Goal: Transaction & Acquisition: Book appointment/travel/reservation

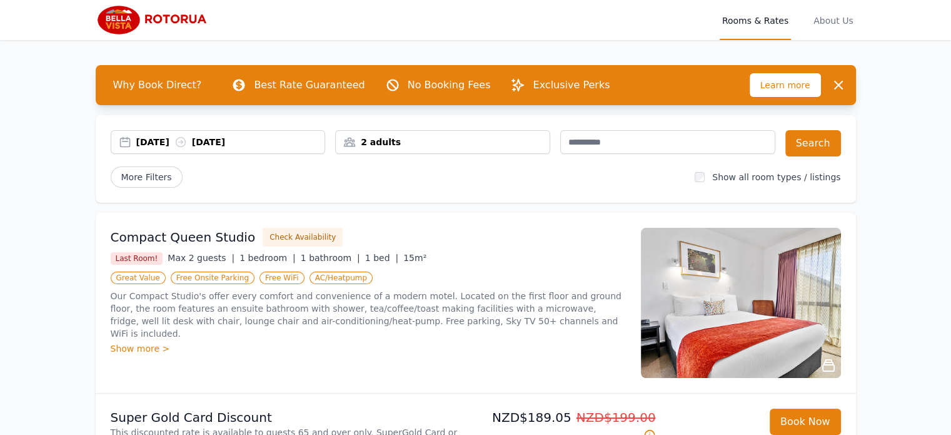
click at [164, 142] on div "[DATE] [DATE]" at bounding box center [230, 142] width 189 height 13
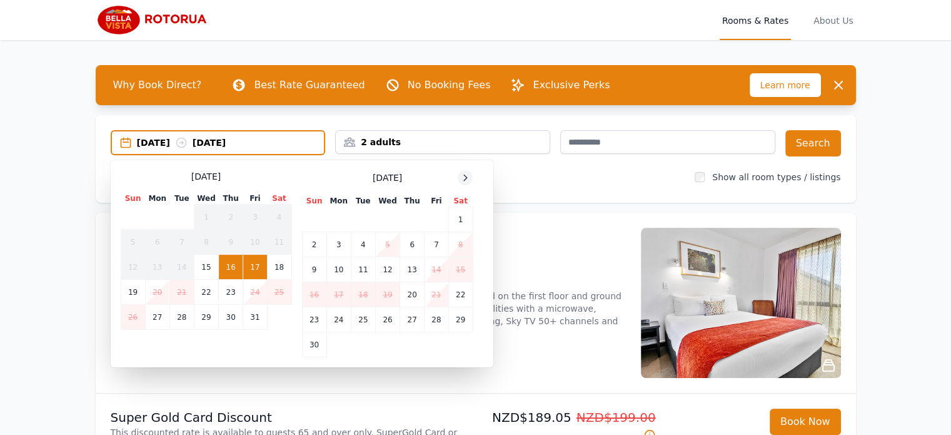
click at [464, 176] on icon at bounding box center [465, 178] width 10 height 10
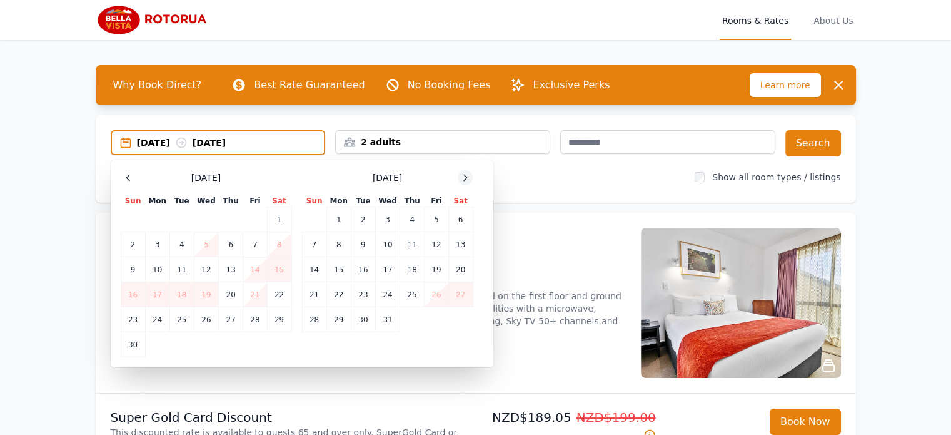
click at [464, 176] on icon at bounding box center [465, 178] width 10 height 10
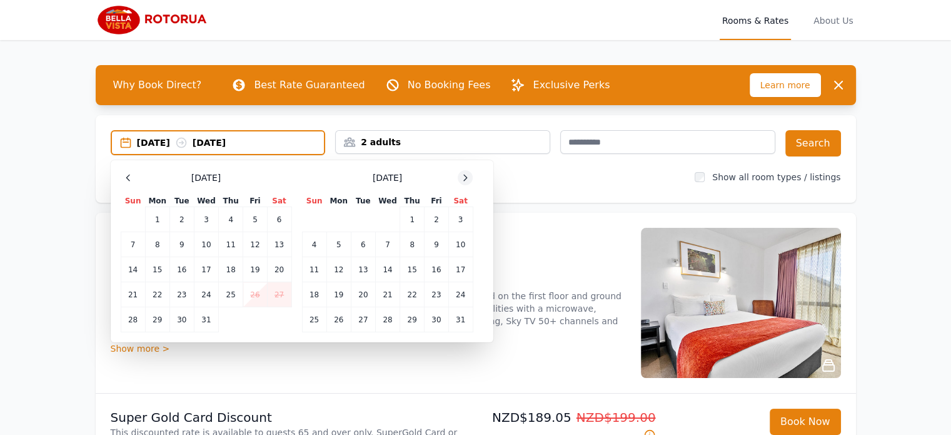
click at [464, 176] on icon at bounding box center [465, 178] width 10 height 10
click at [135, 270] on td "15" at bounding box center [133, 269] width 24 height 25
click at [177, 271] on td "17" at bounding box center [181, 269] width 24 height 25
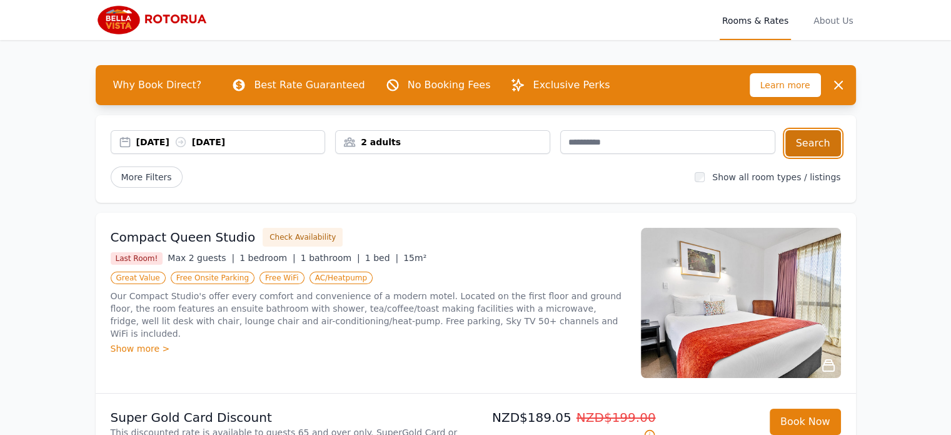
click at [820, 142] on button "Search" at bounding box center [813, 143] width 56 height 26
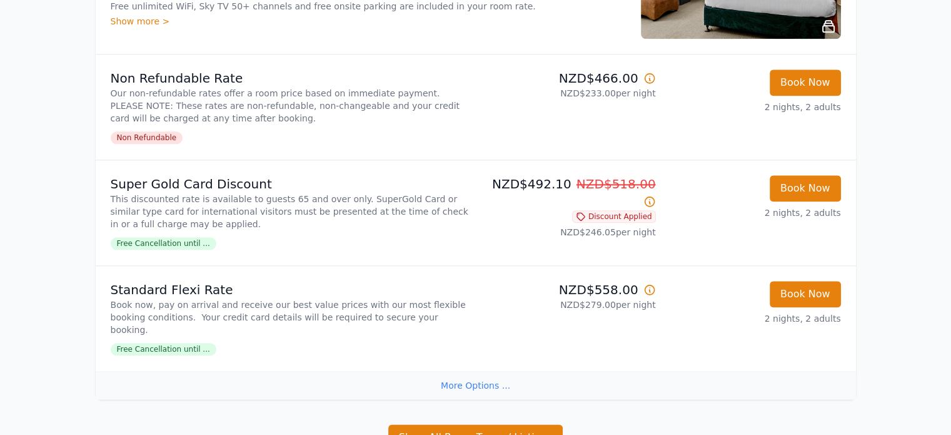
scroll to position [1438, 0]
